Goal: Information Seeking & Learning: Learn about a topic

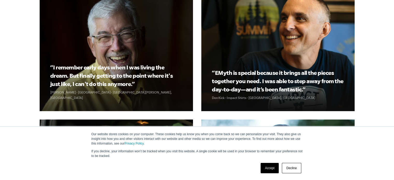
scroll to position [591, 0]
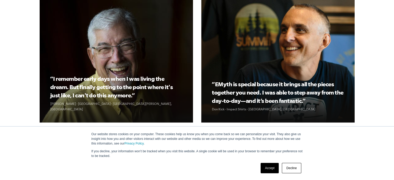
click at [286, 167] on link "Decline" at bounding box center [291, 168] width 19 height 10
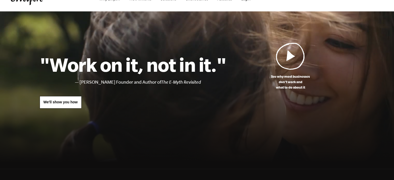
scroll to position [0, 0]
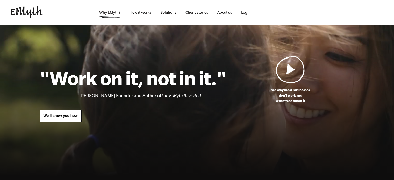
click at [118, 12] on link "Why EMyth?" at bounding box center [110, 12] width 30 height 25
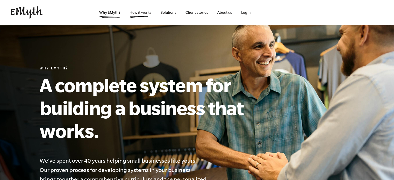
click at [138, 14] on link "How it works" at bounding box center [140, 12] width 30 height 25
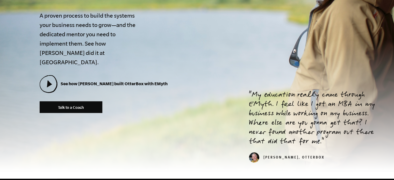
scroll to position [166, 0]
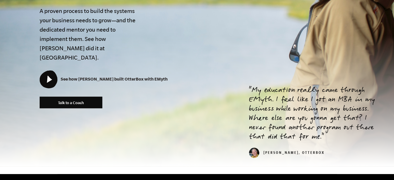
click at [51, 73] on icon at bounding box center [48, 79] width 17 height 17
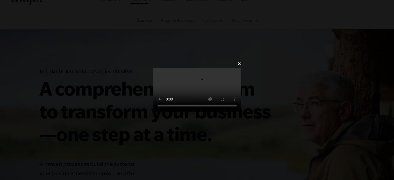
scroll to position [14, 0]
click at [166, 105] on video at bounding box center [196, 90] width 87 height 44
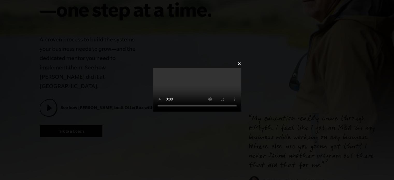
scroll to position [152, 0]
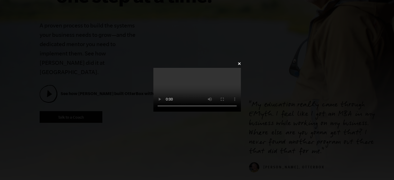
click at [170, 68] on video at bounding box center [196, 90] width 87 height 44
click at [145, 60] on div "✕" at bounding box center [196, 90] width 103 height 60
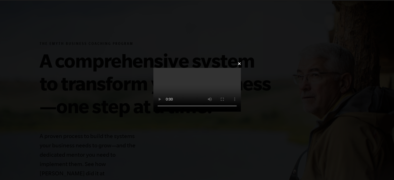
scroll to position [0, 0]
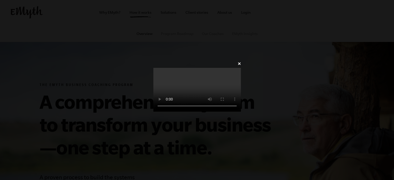
scroll to position [166, 0]
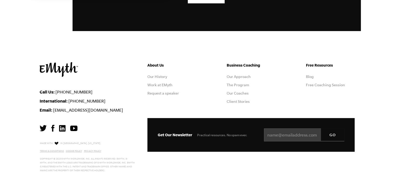
scroll to position [1685, 0]
